Goal: Information Seeking & Learning: Check status

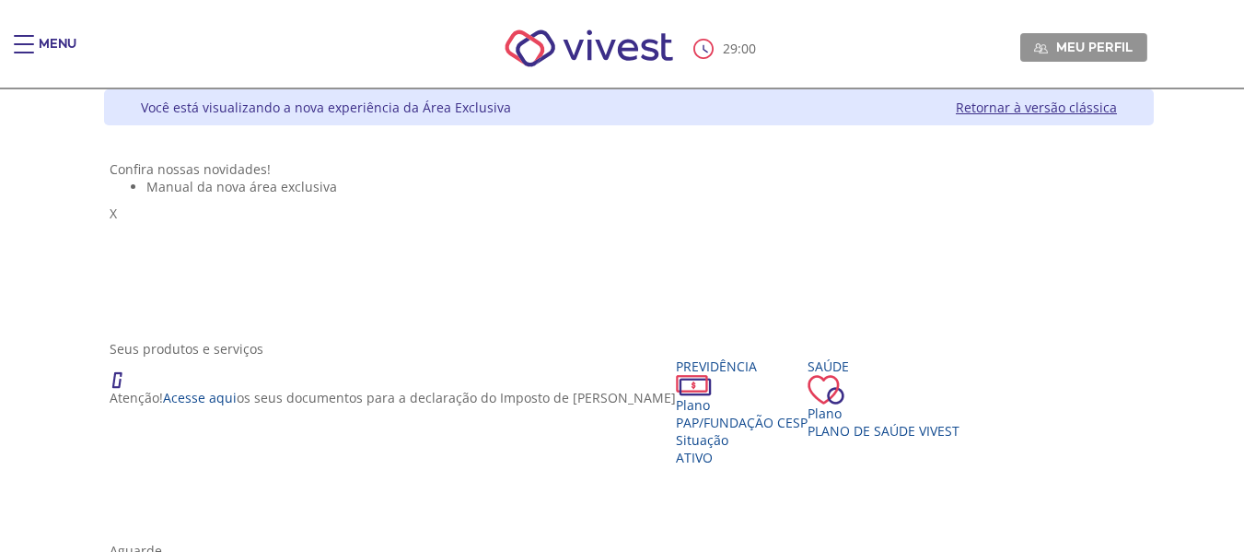
scroll to position [92, 0]
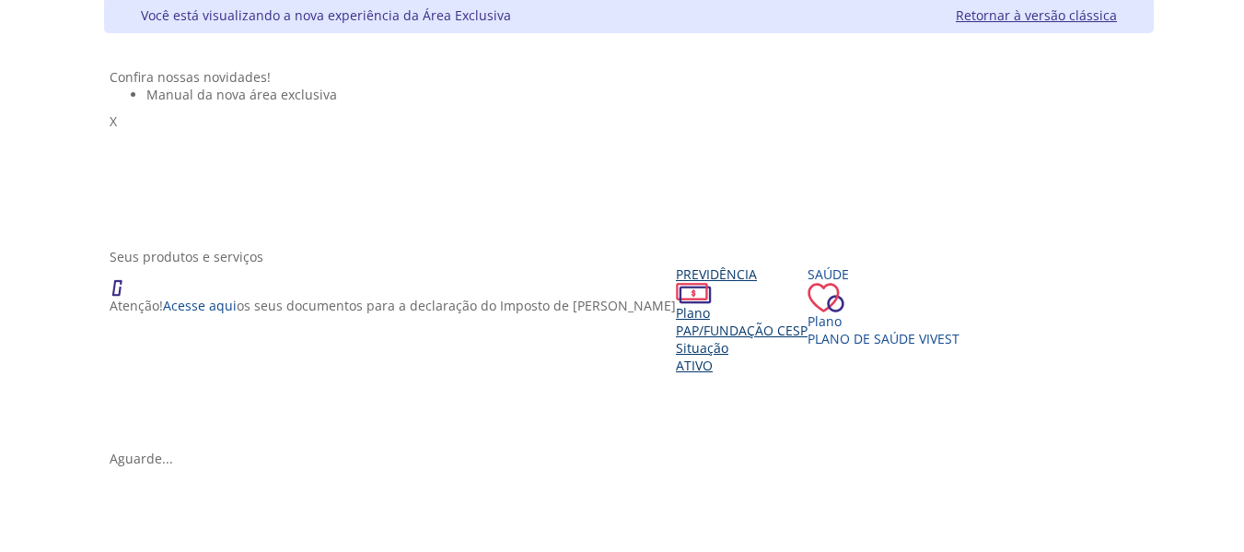
click at [676, 321] on div "Plano" at bounding box center [742, 312] width 132 height 17
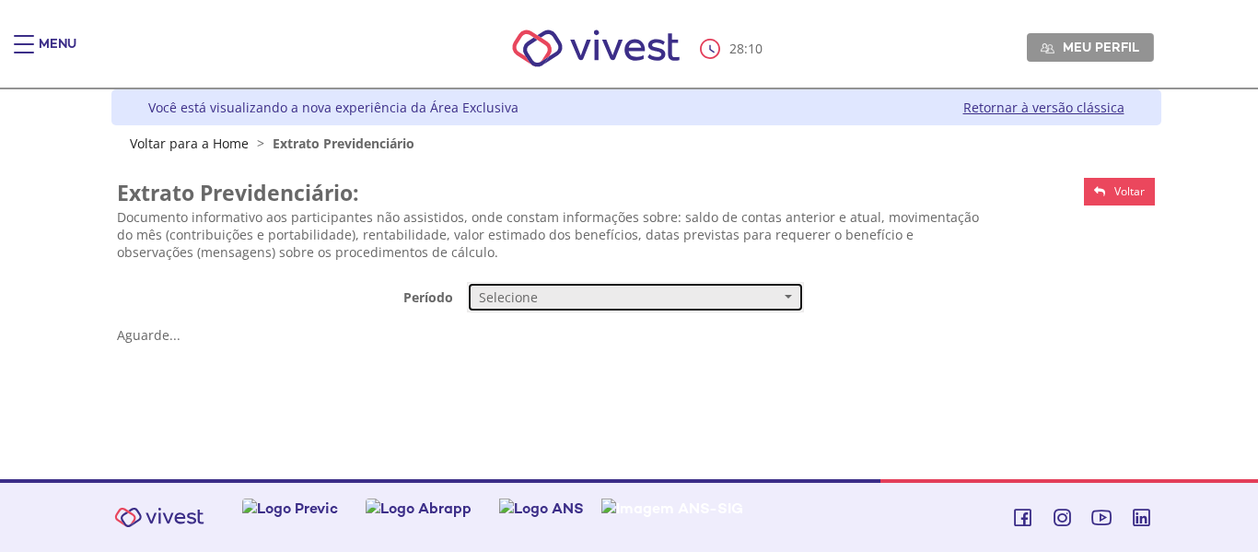
click at [512, 291] on span "Selecione" at bounding box center [629, 297] width 301 height 18
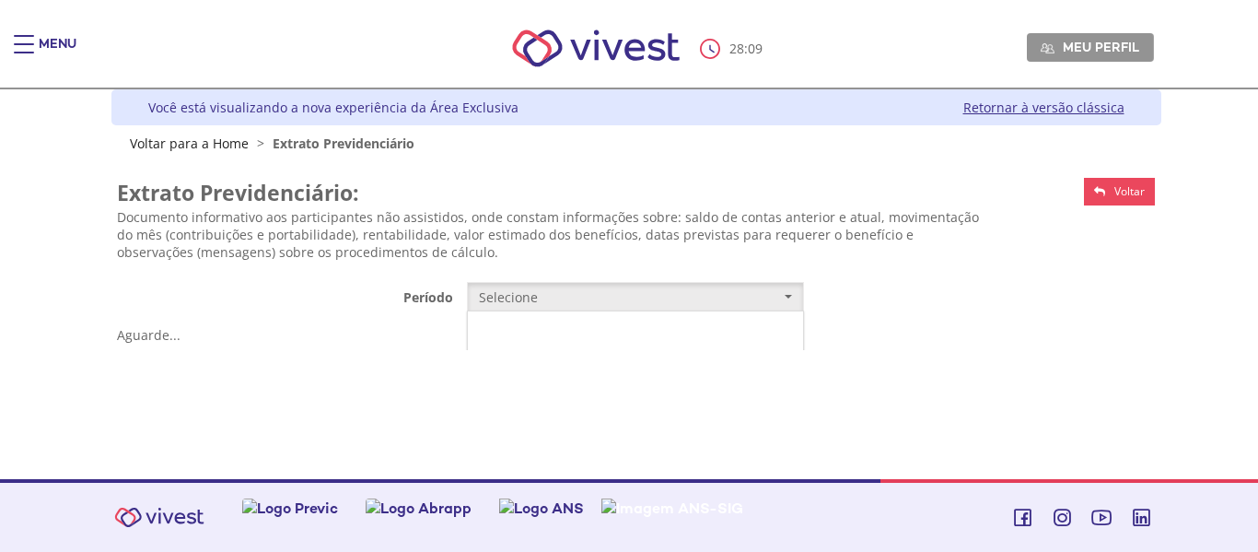
click at [529, 323] on link "Mensal" at bounding box center [635, 332] width 335 height 32
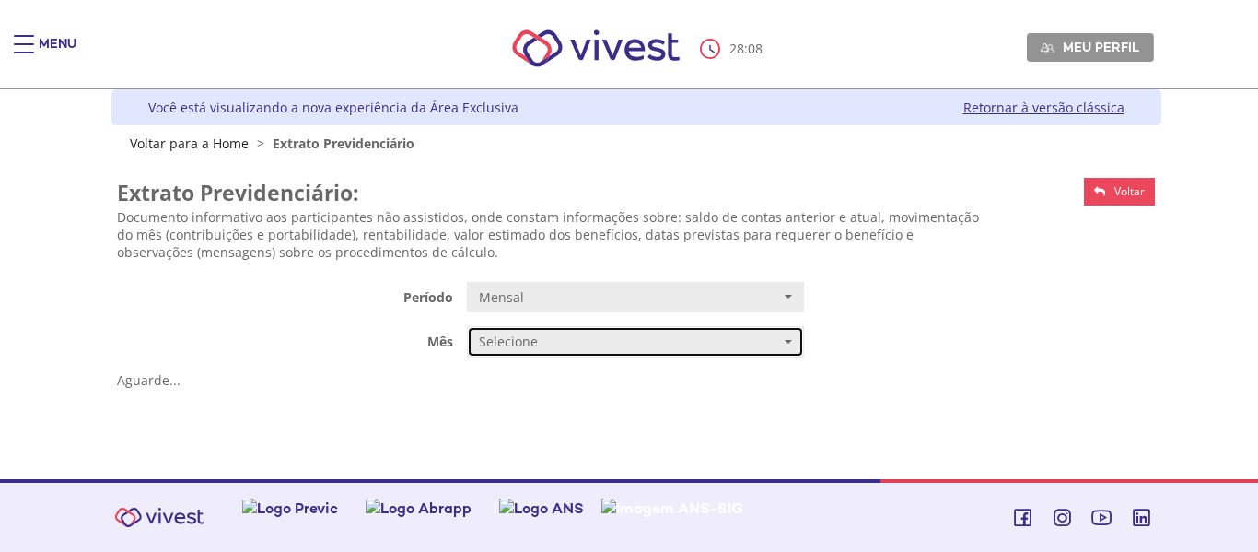
click at [540, 346] on span "Selecione" at bounding box center [629, 341] width 301 height 18
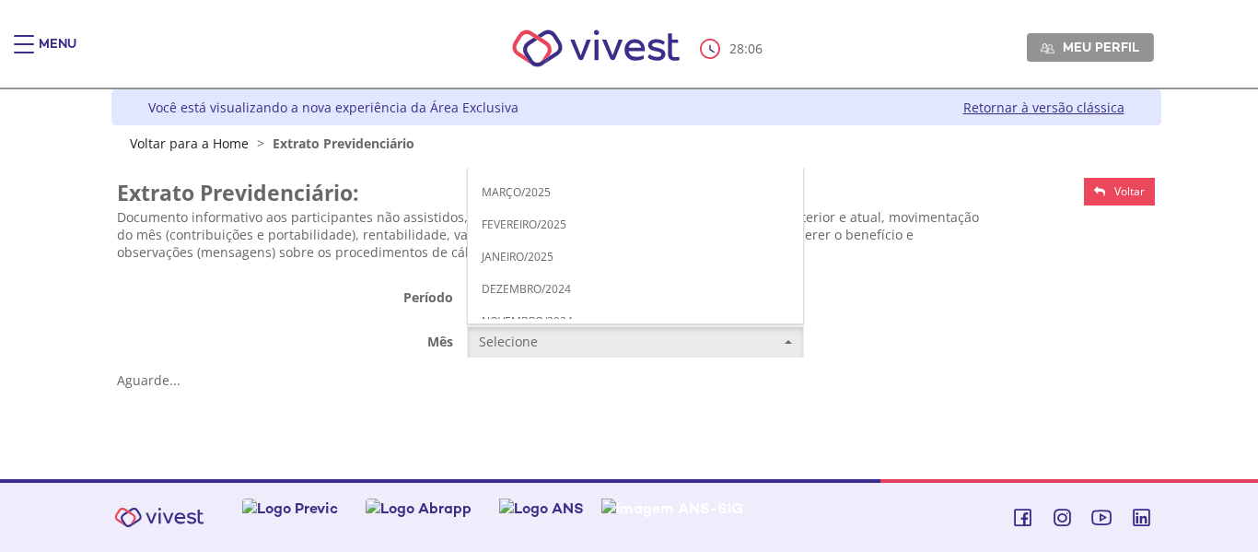
click at [553, 25] on span "AGOSTO/2025" at bounding box center [519, 31] width 75 height 14
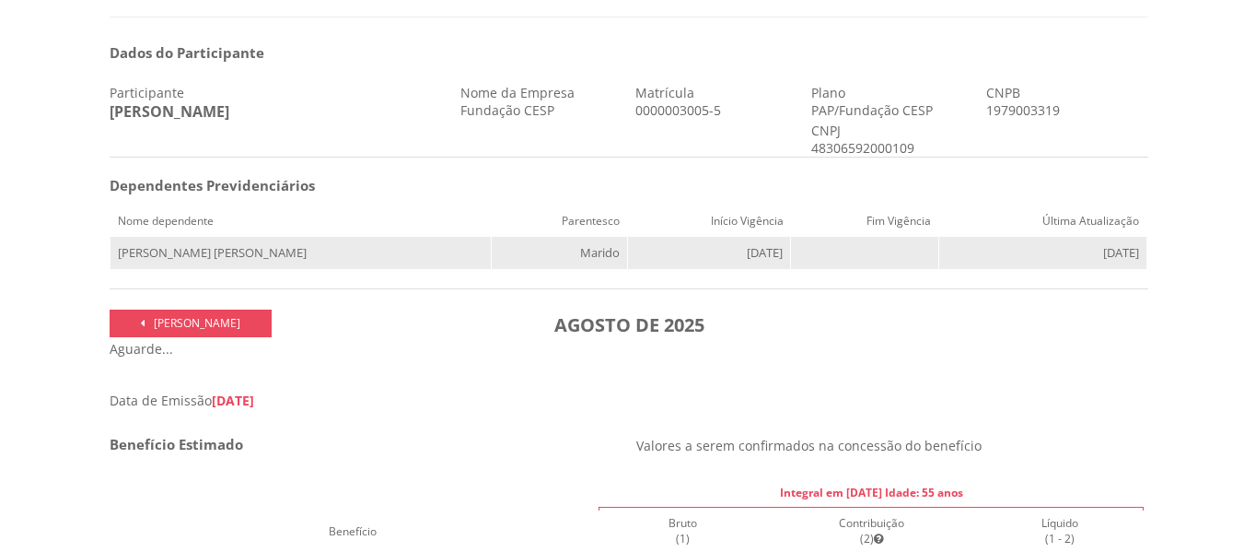
scroll to position [276, 0]
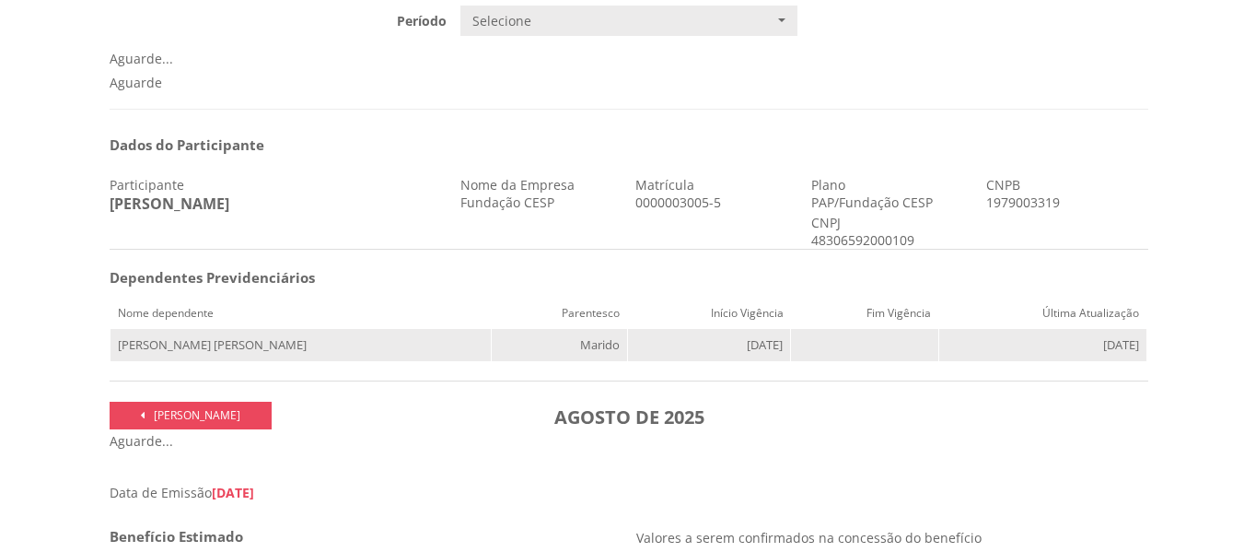
click at [649, 345] on td "18/04/2022" at bounding box center [708, 345] width 163 height 33
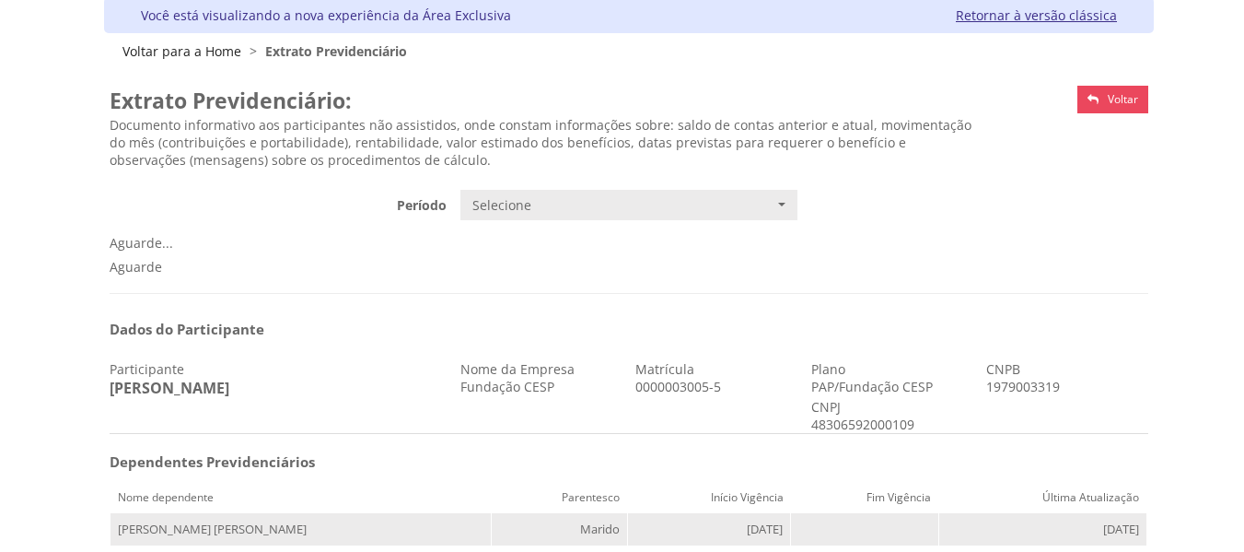
scroll to position [0, 0]
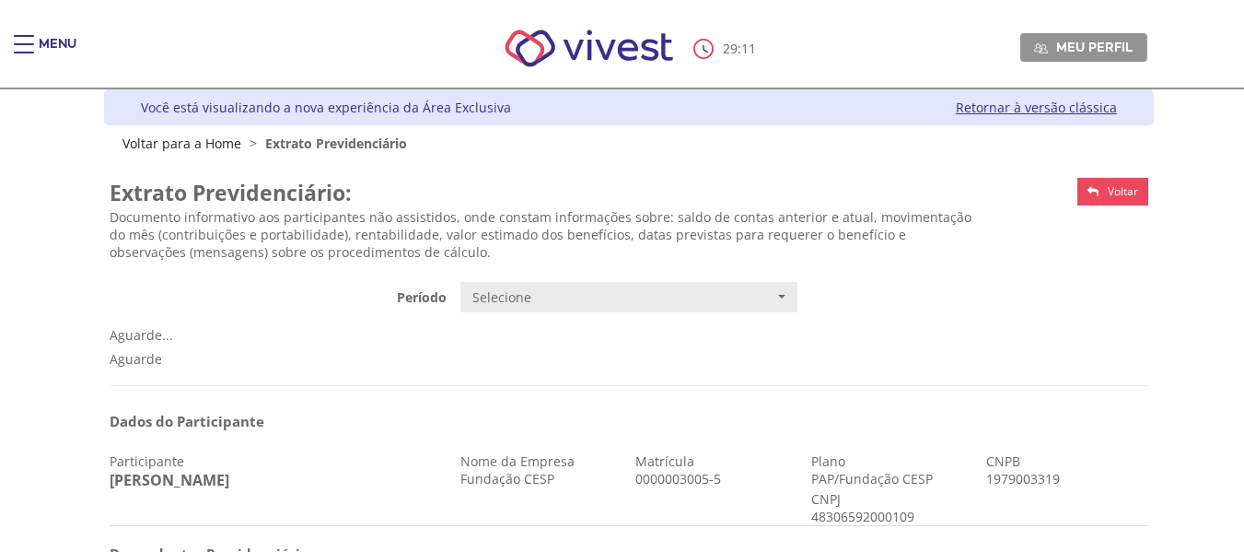
click at [24, 56] on div "Main header" at bounding box center [24, 53] width 20 height 37
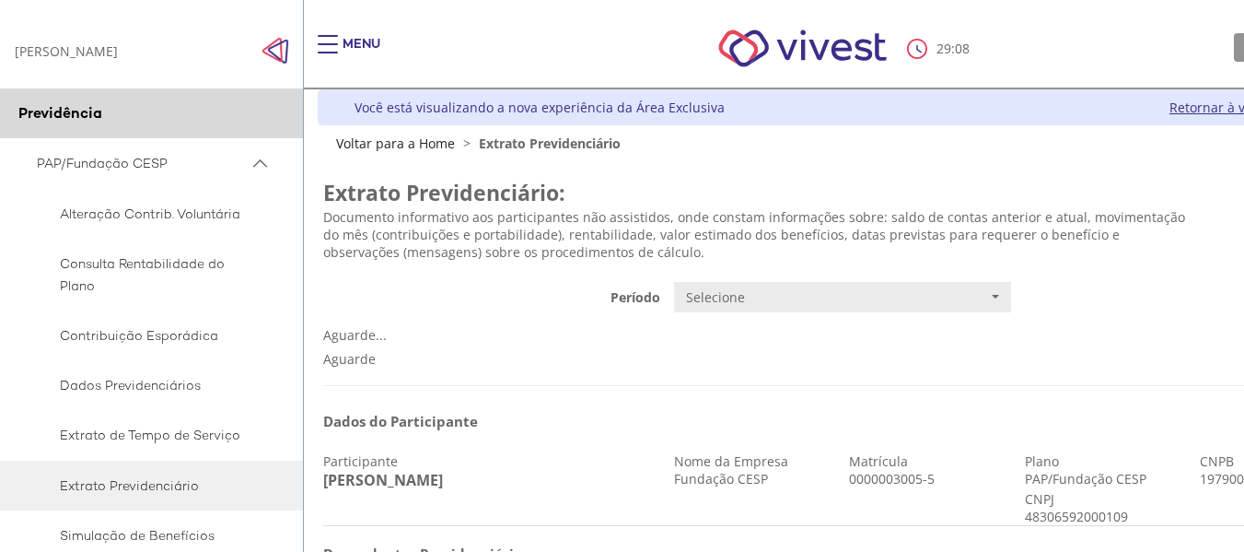
click at [116, 50] on div "BIANCA EVELLYN MARTINS DE ANDRADE BIANCA EVELLYN MARTINS DE ANDRADE" at bounding box center [66, 50] width 103 height 17
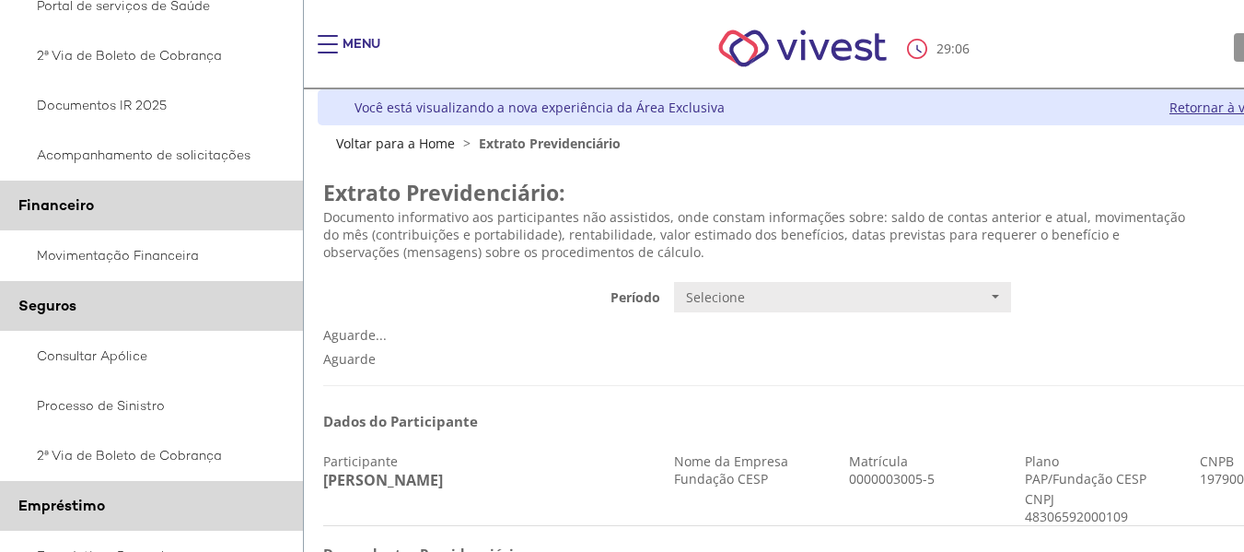
scroll to position [921, 0]
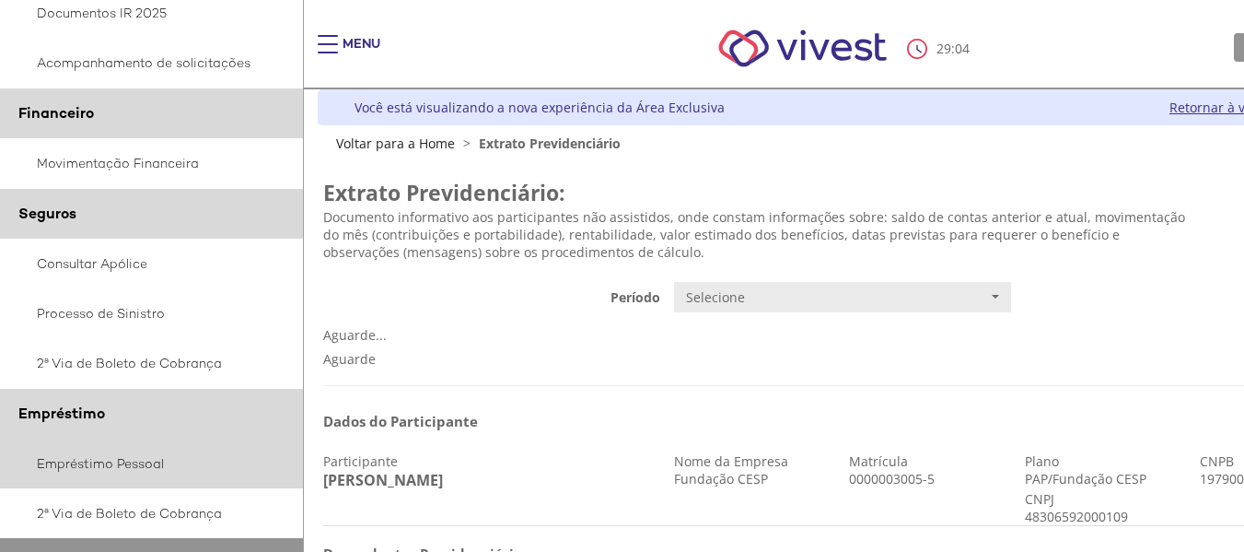
click at [76, 460] on link "Empréstimo Pessoal" at bounding box center [152, 463] width 304 height 50
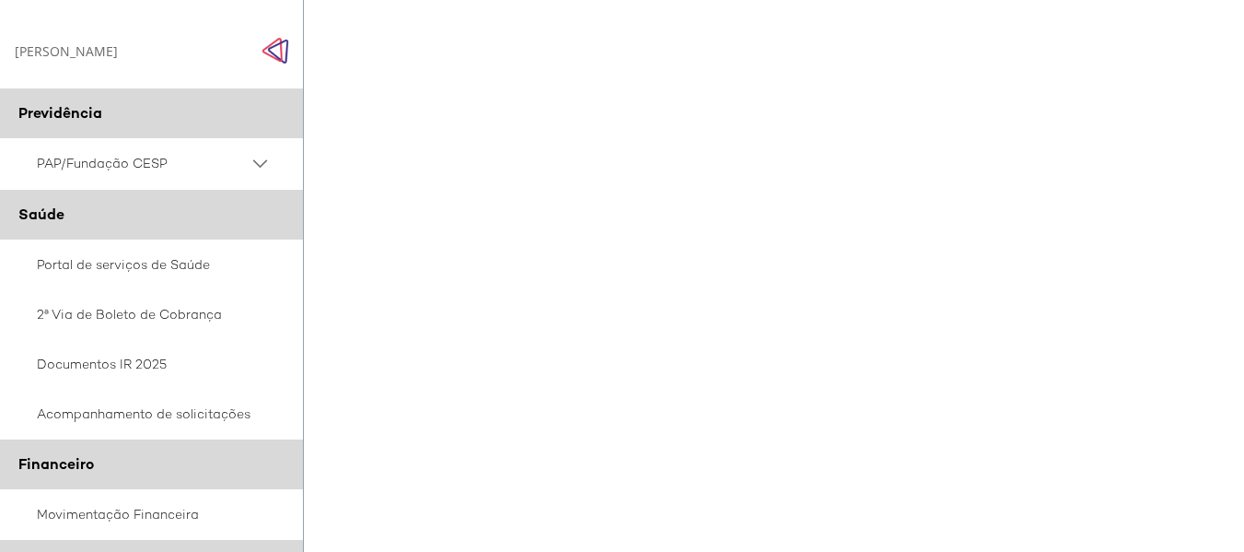
scroll to position [239, 0]
